Goal: Transaction & Acquisition: Purchase product/service

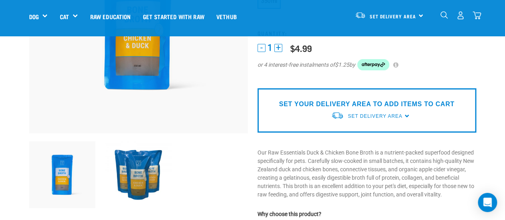
scroll to position [96, 0]
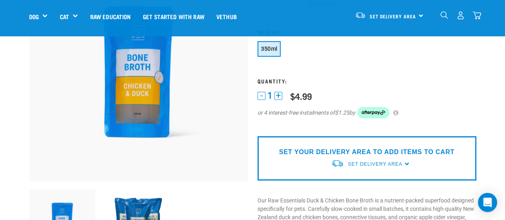
click at [406, 165] on div "SET YOUR DELIVERY AREA TO ADD ITEMS TO CART Set Delivery Area North Island Sout…" at bounding box center [367, 158] width 219 height 44
drag, startPoint x: 375, startPoint y: 163, endPoint x: 396, endPoint y: 163, distance: 20.8
click at [396, 163] on span "Set Delivery Area" at bounding box center [375, 164] width 54 height 6
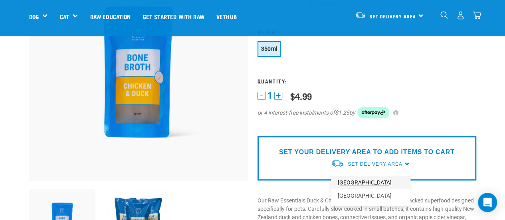
click at [362, 185] on link "[GEOGRAPHIC_DATA]" at bounding box center [371, 182] width 80 height 13
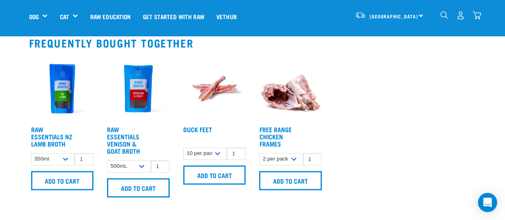
scroll to position [532, 0]
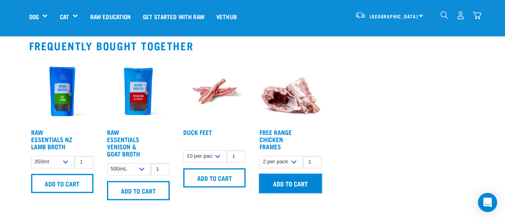
click at [291, 186] on input "Add to cart" at bounding box center [290, 183] width 63 height 19
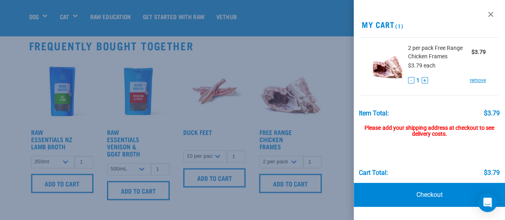
click at [342, 123] on div at bounding box center [252, 110] width 505 height 220
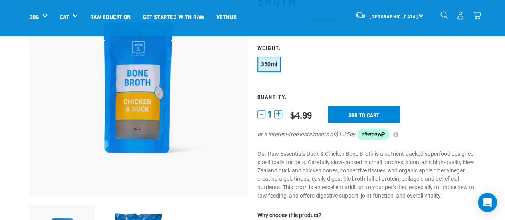
scroll to position [79, 0]
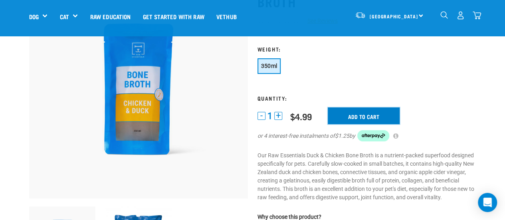
click at [360, 113] on input "Add to cart" at bounding box center [364, 115] width 72 height 17
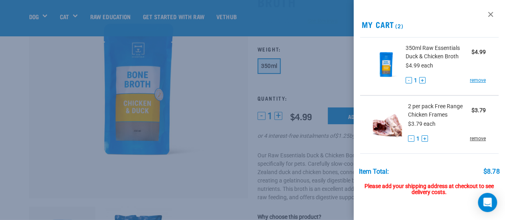
click at [470, 138] on link "remove" at bounding box center [478, 138] width 16 height 7
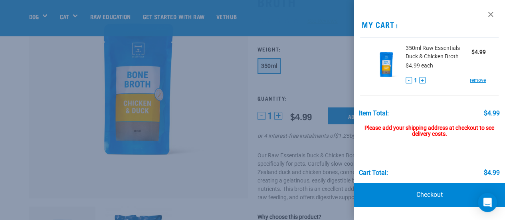
click at [441, 129] on div "Please add your shipping address at checkout to see delivery costs." at bounding box center [429, 127] width 141 height 21
click at [435, 127] on div "Please add your shipping address at checkout to see delivery costs." at bounding box center [429, 127] width 141 height 21
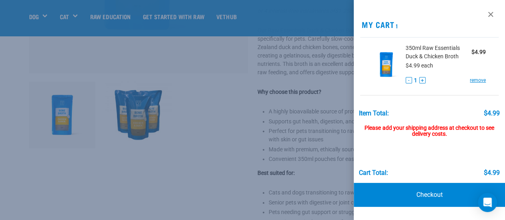
scroll to position [220, 0]
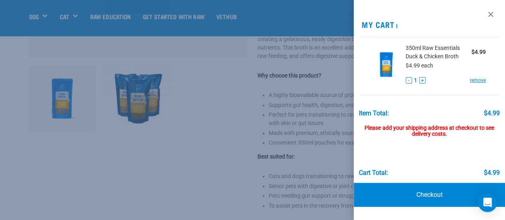
click at [425, 134] on div "Please add your shipping address at checkout to see delivery costs." at bounding box center [429, 127] width 141 height 21
click at [434, 188] on link "Checkout" at bounding box center [430, 195] width 152 height 24
click at [433, 196] on link "Checkout" at bounding box center [430, 195] width 152 height 24
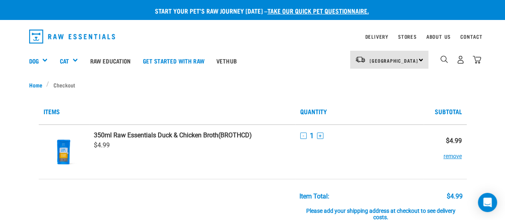
click at [421, 56] on div "North Island North Island South Island" at bounding box center [389, 60] width 78 height 18
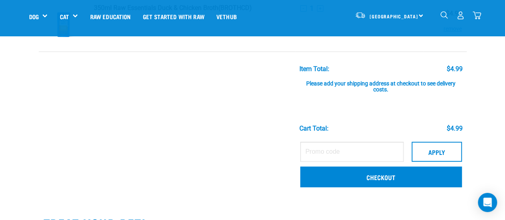
scroll to position [72, 0]
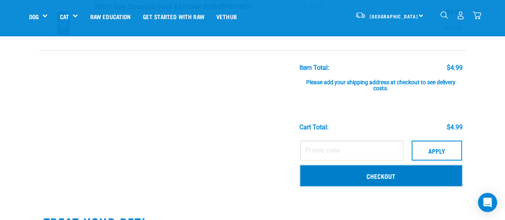
click at [388, 178] on link "Checkout" at bounding box center [381, 175] width 162 height 21
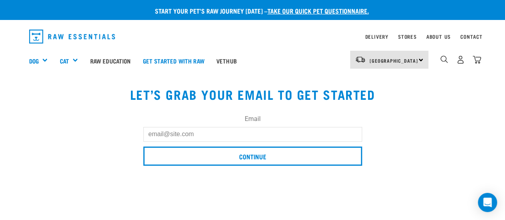
click at [236, 138] on input "Email" at bounding box center [252, 134] width 219 height 14
type input "almartin57@gmail.com"
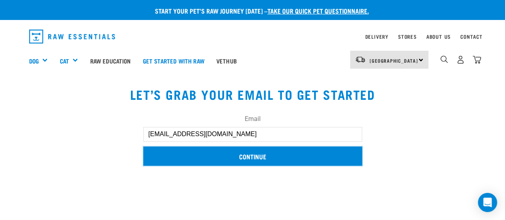
click at [252, 155] on input "Continue" at bounding box center [252, 156] width 219 height 19
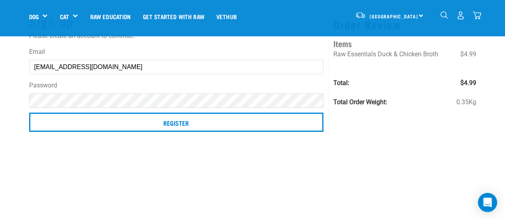
scroll to position [50, 0]
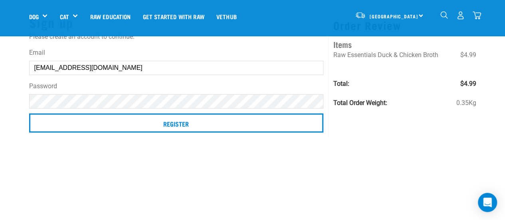
click at [253, 83] on label "Password" at bounding box center [176, 87] width 295 height 10
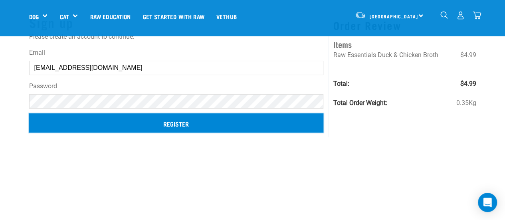
click at [182, 121] on input "Register" at bounding box center [176, 122] width 295 height 19
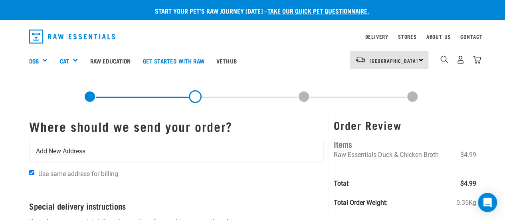
click at [79, 152] on span "Add New Address" at bounding box center [61, 152] width 50 height 10
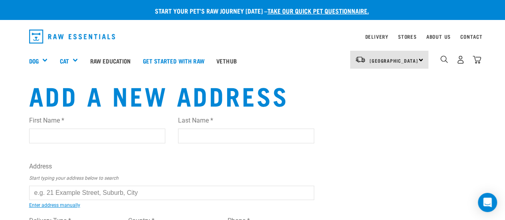
click at [135, 191] on input "text" at bounding box center [172, 193] width 286 height 14
click at [38, 199] on ul "32 Tul ip Drive, Cambridge 3434 32 Tul lamore, Maunu, Whangarei 0110 10 Bintulu…" at bounding box center [38, 199] width 0 height 0
type input "32 Tulip Drive, Cambridge 3434"
type input "32 Tulip Drive"
type input "Cambridge"
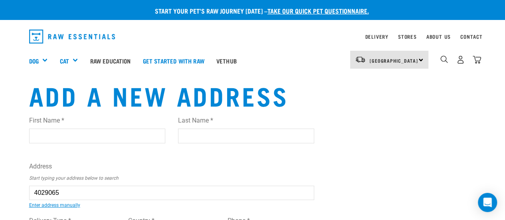
type input "Waikato"
select select "WKO"
type input "3434"
select select "Urban"
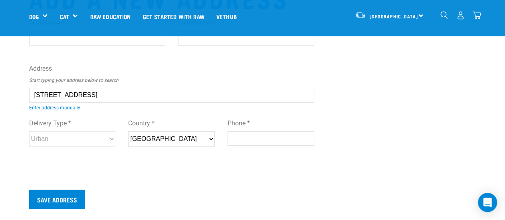
scroll to position [43, 0]
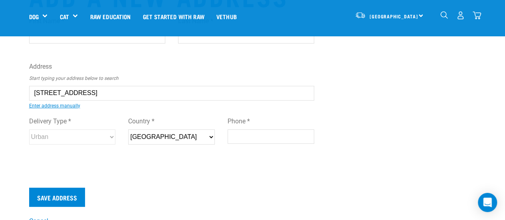
type input "32 Tulip Drive, Cambridge 3434"
click at [73, 192] on input "Save Address" at bounding box center [57, 197] width 56 height 19
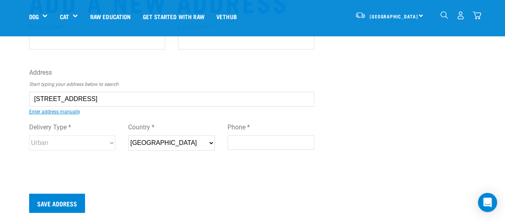
scroll to position [36, 0]
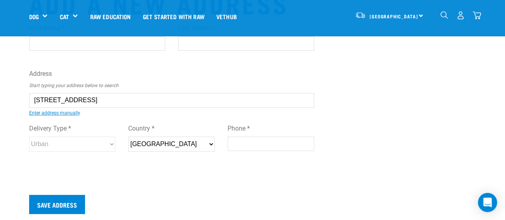
click at [107, 65] on div "First Name * Last Name * Address Start typing your address below to search 32 T…" at bounding box center [172, 95] width 286 height 156
click at [129, 100] on input "32 Tulip Drive, Cambridge 3434" at bounding box center [172, 100] width 286 height 14
click at [239, 141] on input "Phone *" at bounding box center [271, 144] width 87 height 14
type input "0274916253"
type input "Alistair"
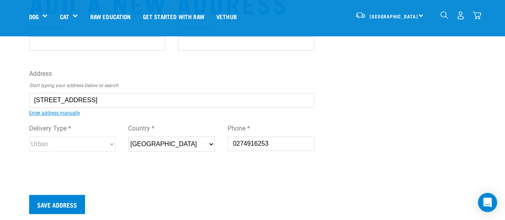
type input "Cambridge"
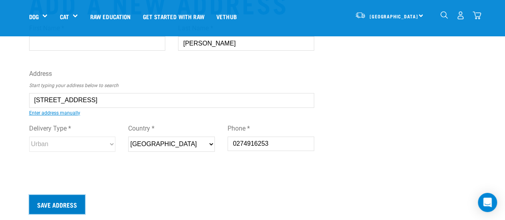
click at [64, 204] on input "Save Address" at bounding box center [57, 204] width 56 height 19
click at [105, 70] on label "Address" at bounding box center [172, 74] width 286 height 10
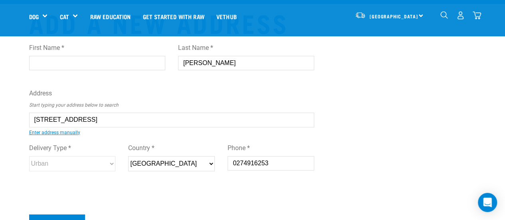
scroll to position [0, 0]
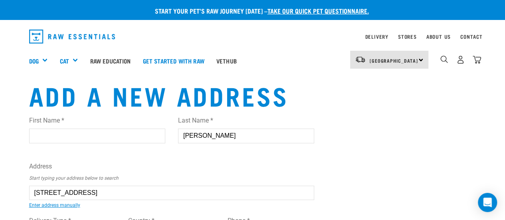
click at [149, 136] on input "First Name *" at bounding box center [97, 136] width 136 height 14
type input "Alistair"
click at [215, 134] on input "Alistair" at bounding box center [246, 136] width 136 height 14
type input "Martin"
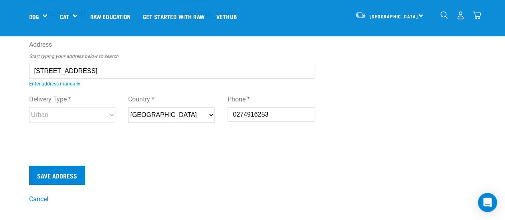
scroll to position [66, 0]
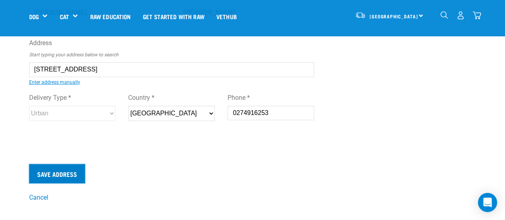
click at [41, 179] on input "Save Address" at bounding box center [57, 173] width 56 height 19
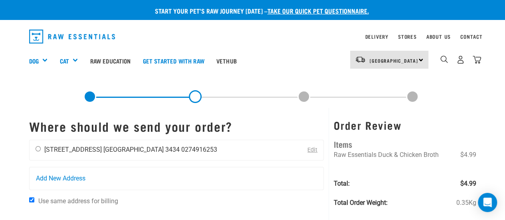
click at [37, 148] on input "radio" at bounding box center [38, 148] width 5 height 5
radio input "true"
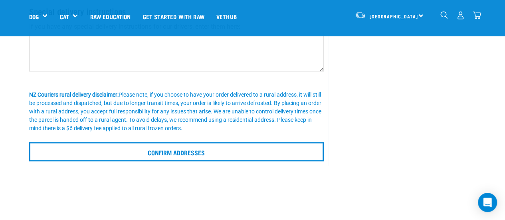
scroll to position [167, 0]
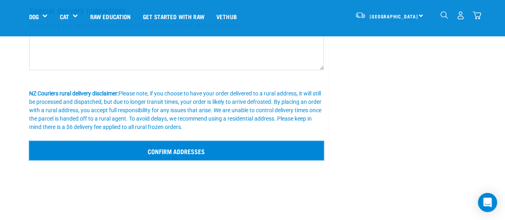
click at [192, 150] on input "Confirm addresses" at bounding box center [176, 150] width 295 height 19
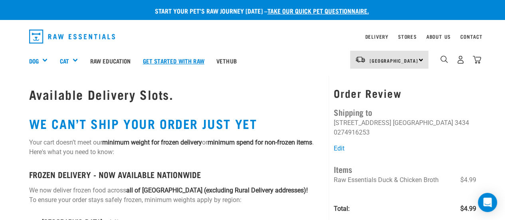
click at [193, 62] on link "Get started with Raw" at bounding box center [174, 61] width 74 height 32
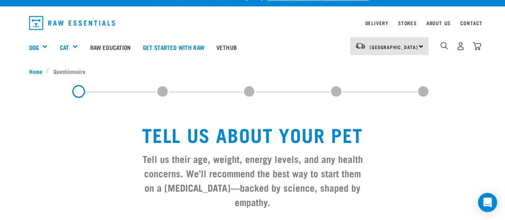
scroll to position [16, 0]
